Goal: Information Seeking & Learning: Check status

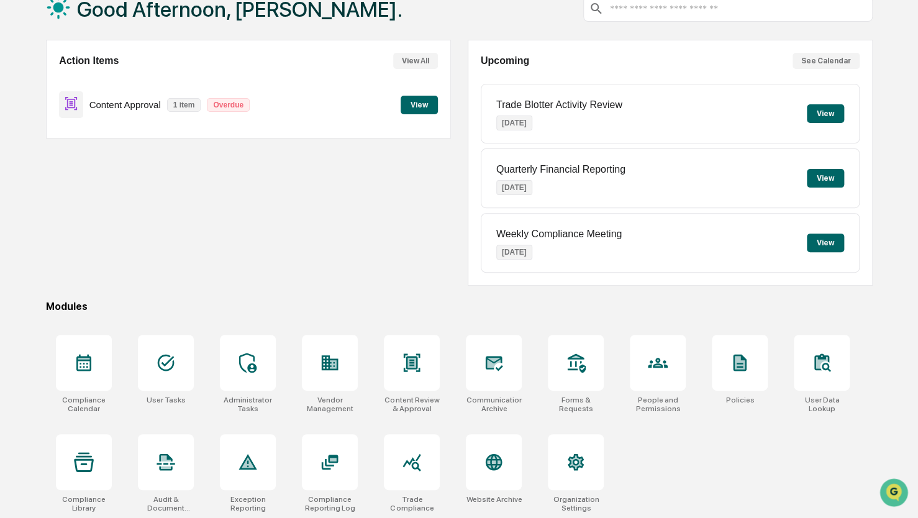
scroll to position [82, 0]
click at [674, 373] on div at bounding box center [658, 362] width 56 height 56
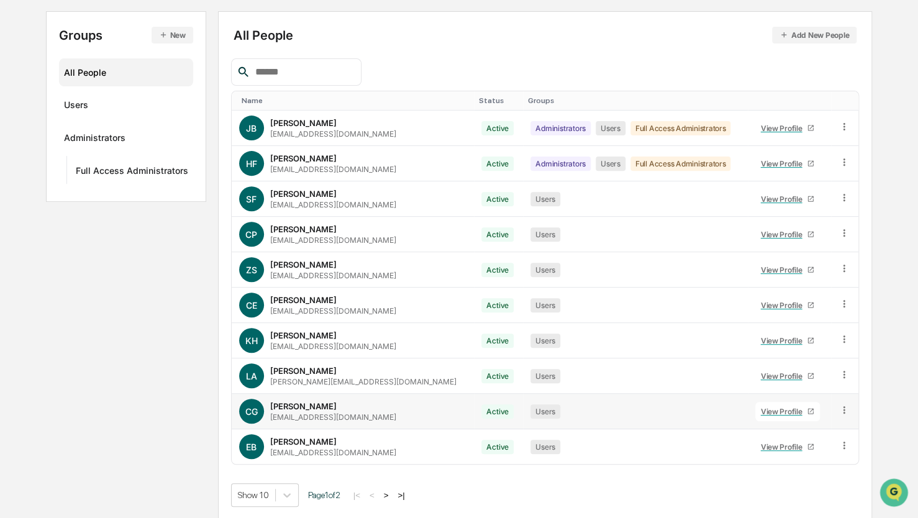
click at [760, 409] on div "View Profile" at bounding box center [783, 411] width 47 height 9
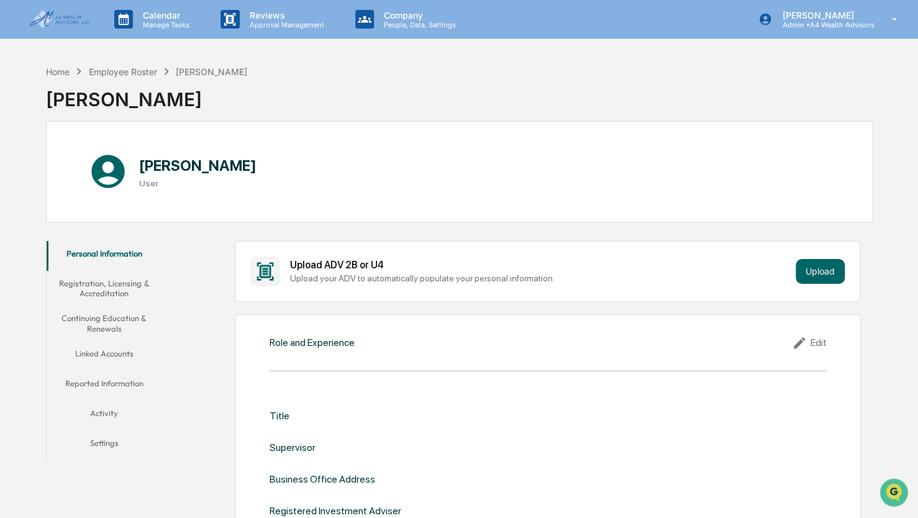
drag, startPoint x: 159, startPoint y: 166, endPoint x: 253, endPoint y: 166, distance: 94.4
click at [253, 166] on div "Christina Gooler User" at bounding box center [177, 172] width 179 height 50
click at [215, 199] on div "Christina Gooler User" at bounding box center [459, 171] width 826 height 101
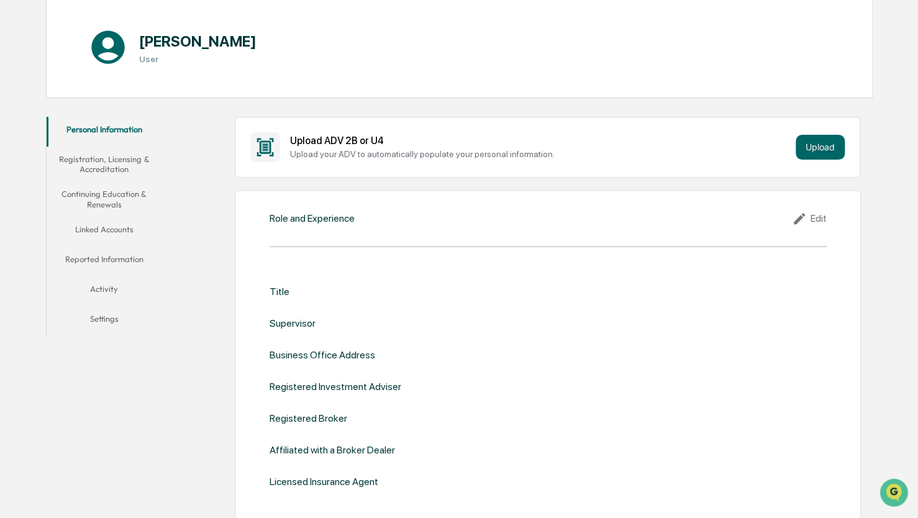
click at [97, 165] on button "Registration, Licensing & Accreditation" at bounding box center [104, 164] width 115 height 35
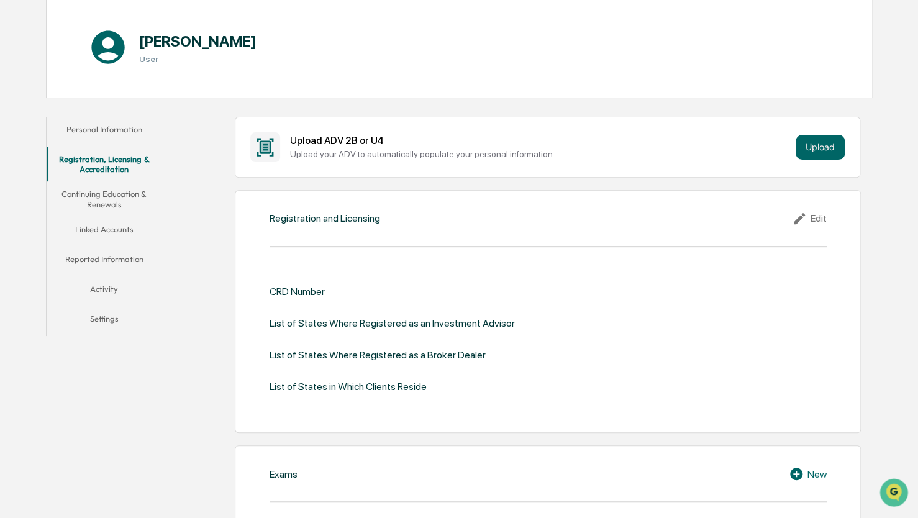
click at [102, 190] on button "Continuing Education & Renewals" at bounding box center [104, 198] width 115 height 35
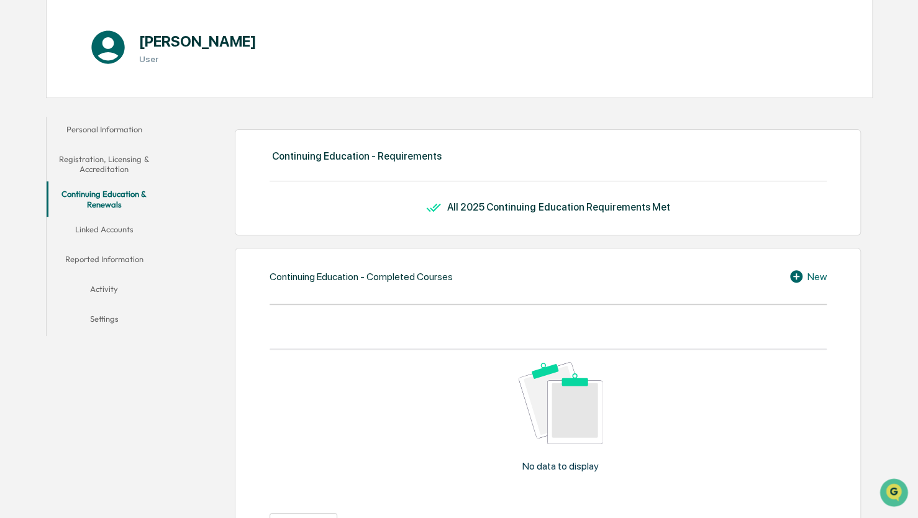
click at [107, 219] on button "Linked Accounts" at bounding box center [104, 232] width 115 height 30
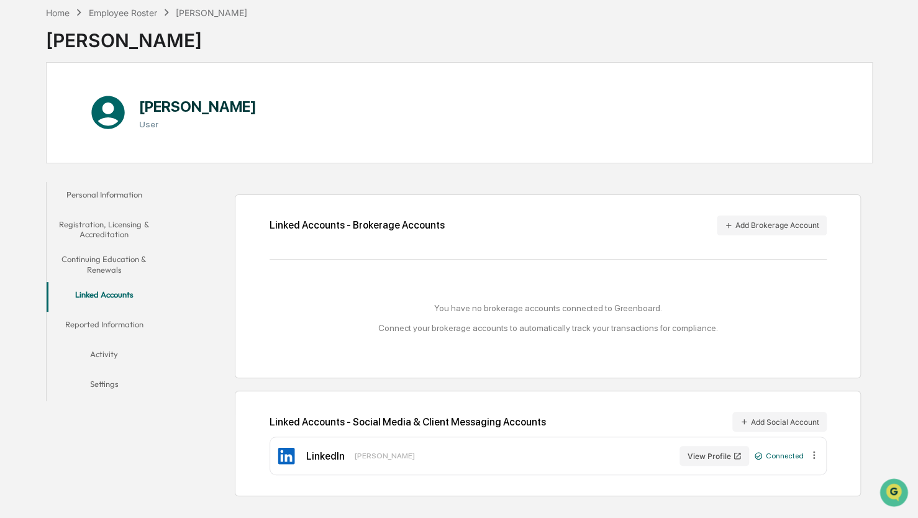
click at [94, 334] on button "Reported Information" at bounding box center [104, 327] width 115 height 30
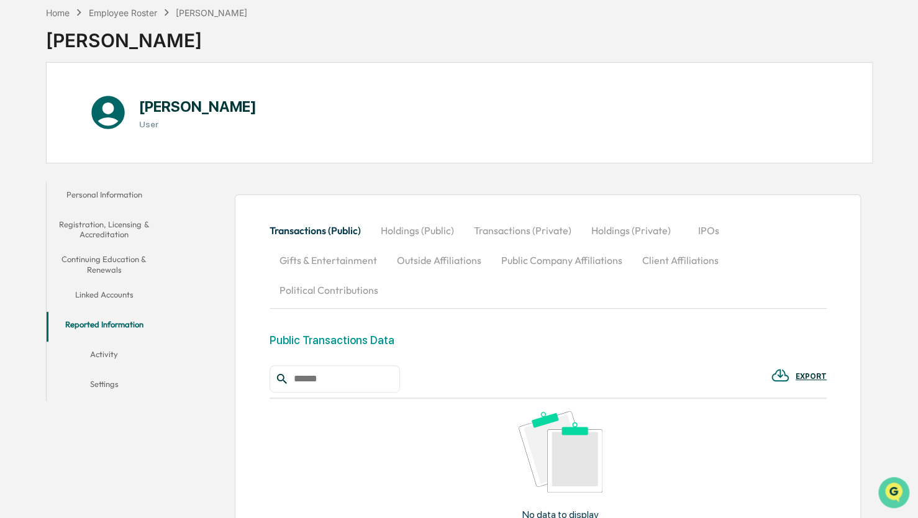
click at [896, 491] on img "Open customer support" at bounding box center [893, 492] width 31 height 25
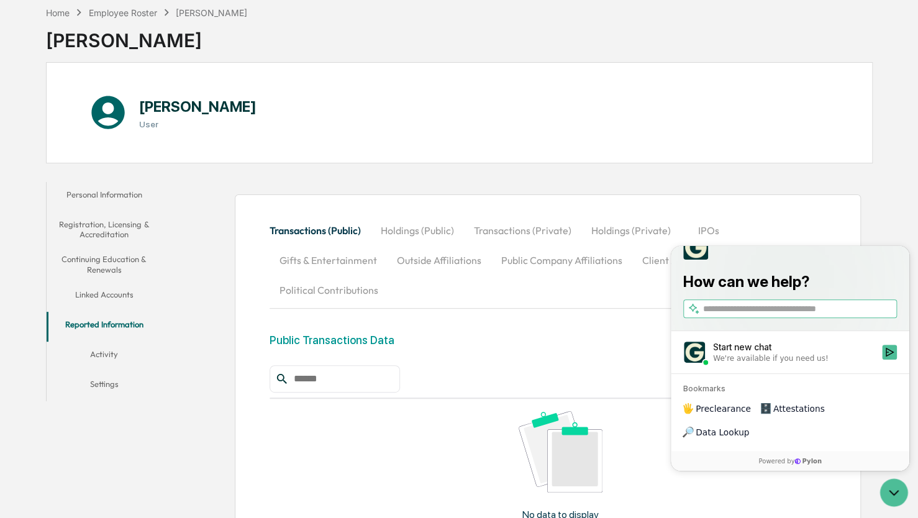
click at [258, 419] on div "Transactions (Public) Holdings (Public) Transactions (Private) Holdings (Privat…" at bounding box center [548, 428] width 626 height 468
click at [797, 204] on div "Transactions (Public) Holdings (Public) Transactions (Private) Holdings (Privat…" at bounding box center [548, 428] width 626 height 468
click at [893, 498] on icon "Open customer support" at bounding box center [893, 492] width 31 height 31
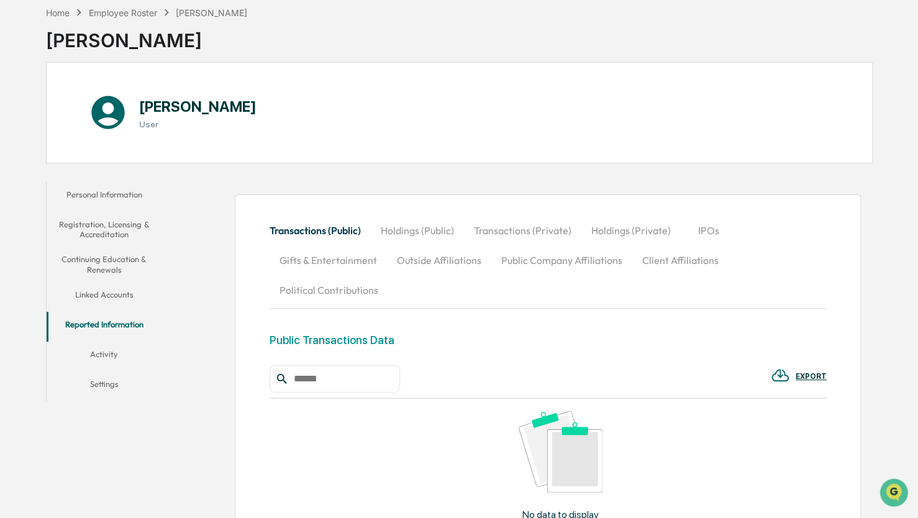
click at [112, 358] on button "Activity" at bounding box center [104, 357] width 115 height 30
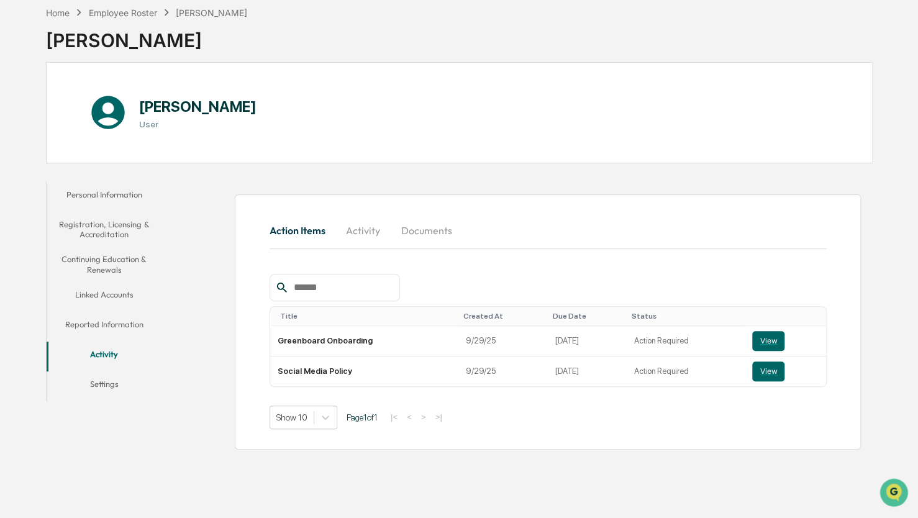
click at [106, 383] on button "Settings" at bounding box center [104, 386] width 115 height 30
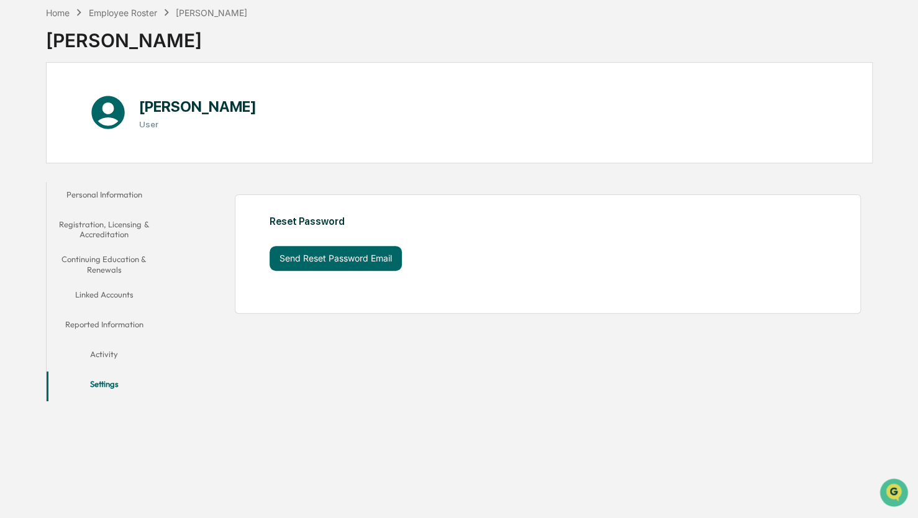
click at [96, 185] on button "Personal Information" at bounding box center [104, 197] width 115 height 30
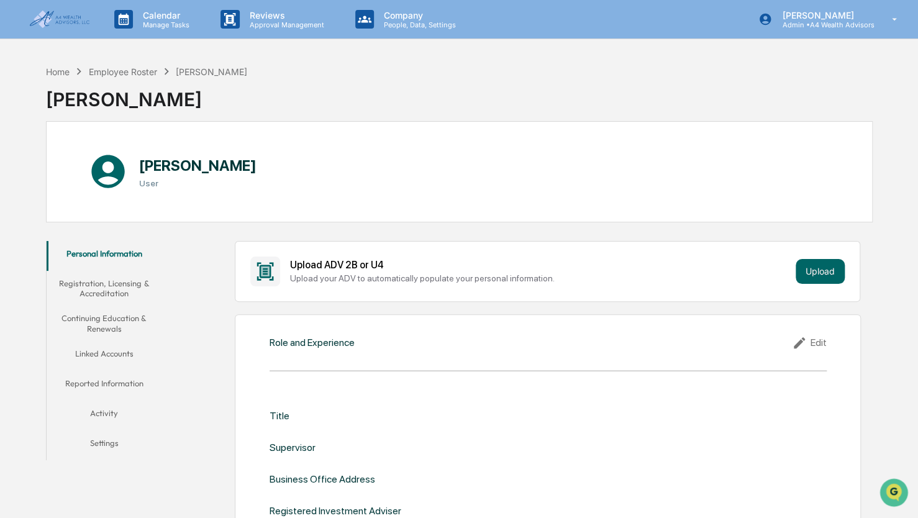
click at [64, 25] on img at bounding box center [60, 19] width 60 height 17
